Goal: Information Seeking & Learning: Learn about a topic

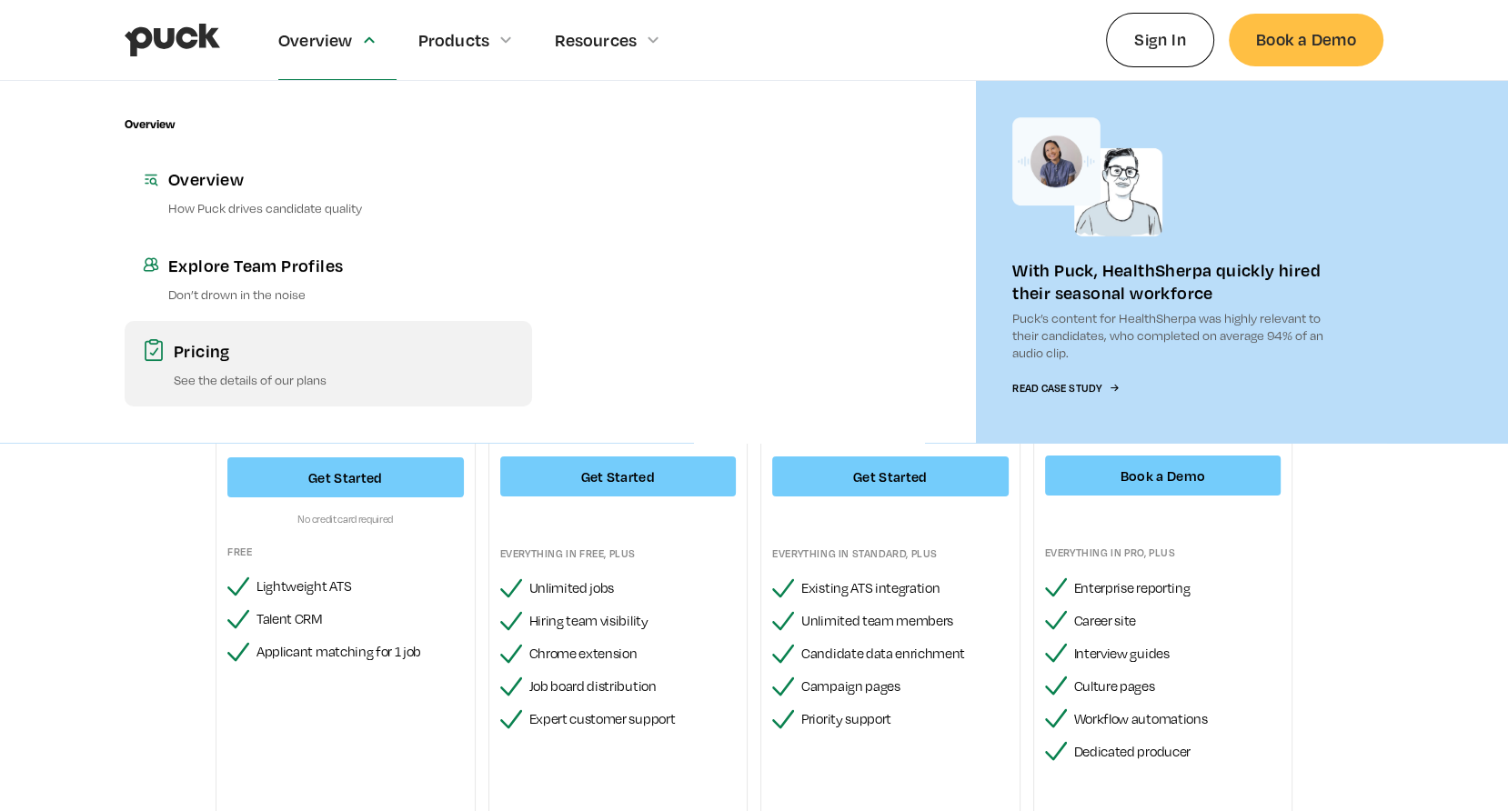
click at [234, 354] on div "Pricing" at bounding box center [344, 350] width 340 height 23
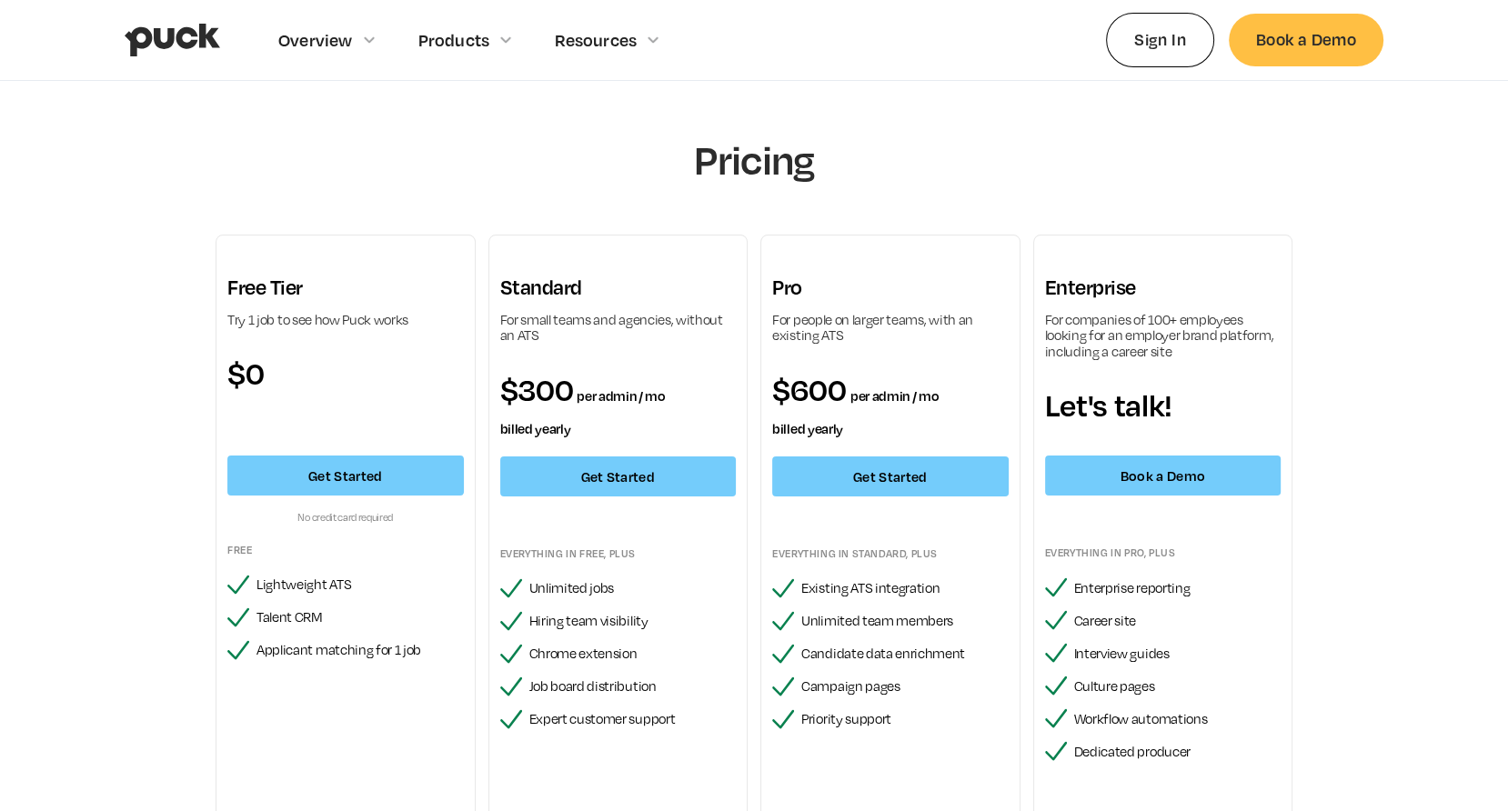
click at [166, 46] on img "home" at bounding box center [173, 40] width 96 height 35
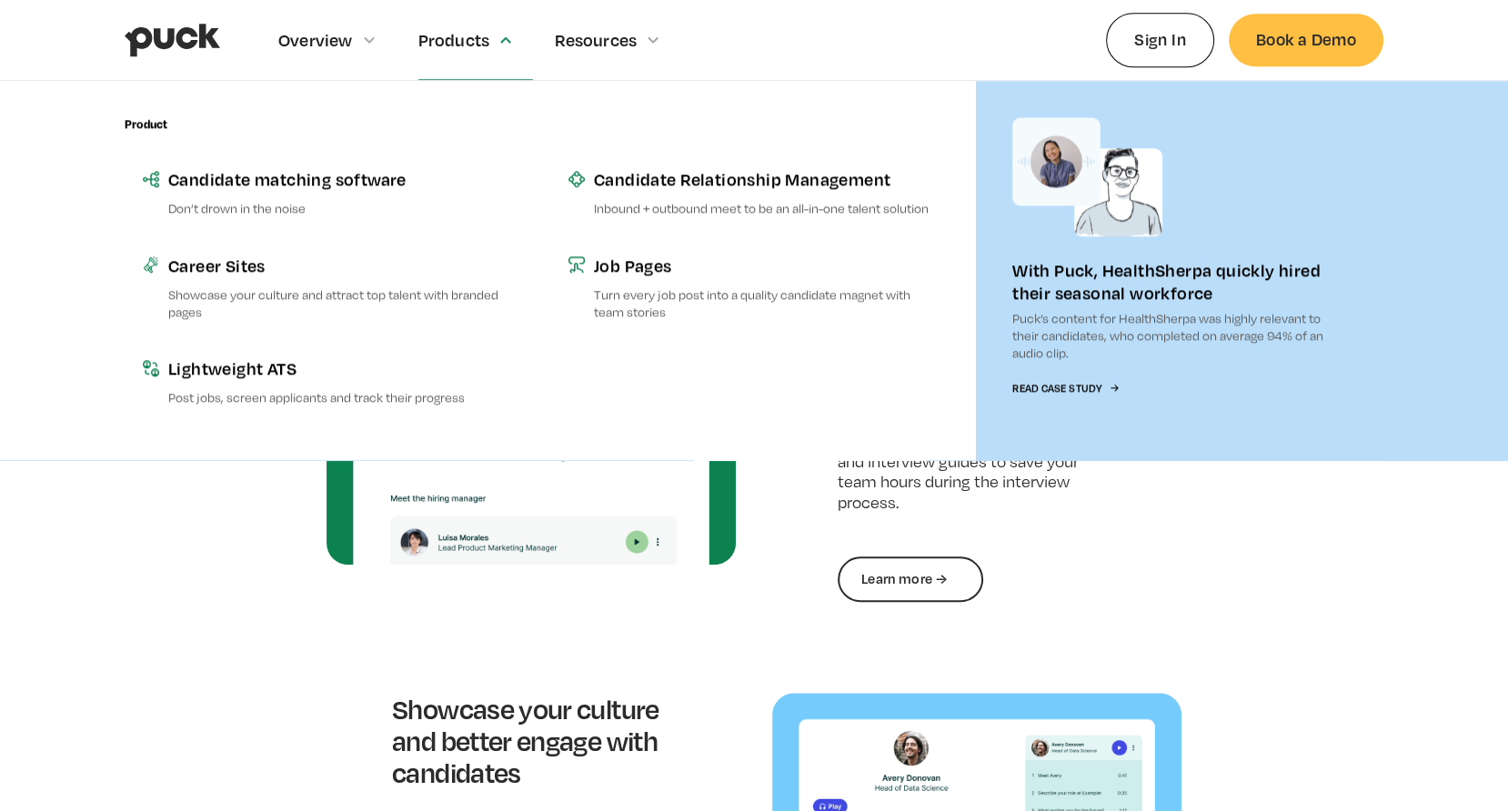
scroll to position [1766, 0]
